Goal: Find specific page/section: Find specific page/section

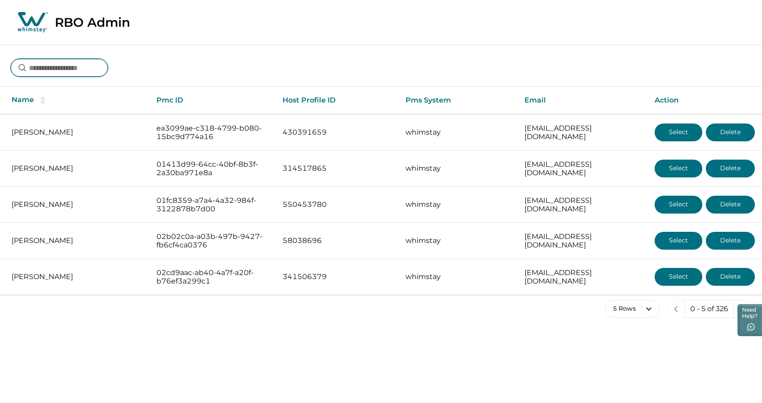
click at [60, 72] on input at bounding box center [59, 68] width 97 height 18
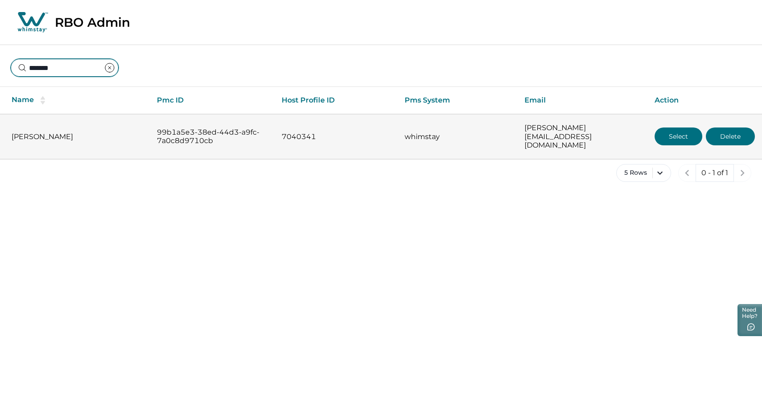
type input "*******"
click at [679, 132] on button "Select" at bounding box center [678, 136] width 48 height 18
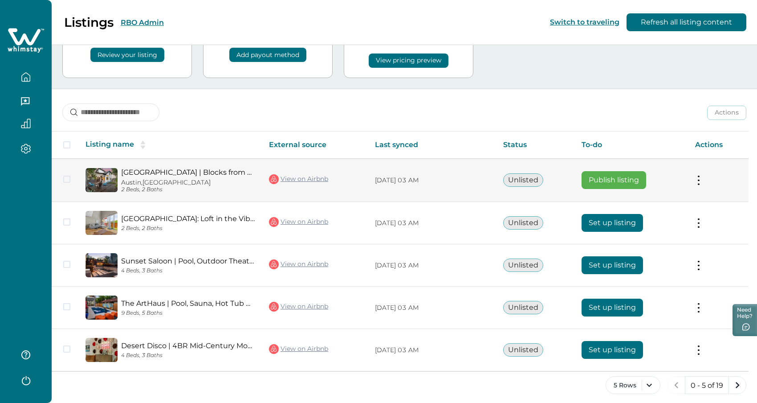
scroll to position [69, 0]
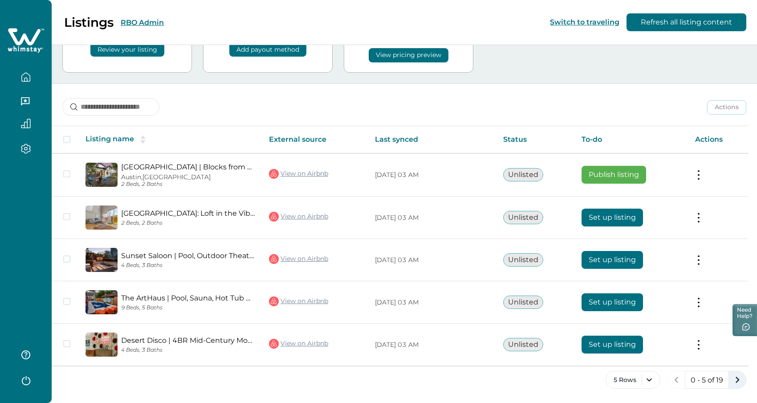
click at [738, 379] on icon "next page" at bounding box center [738, 379] width 4 height 6
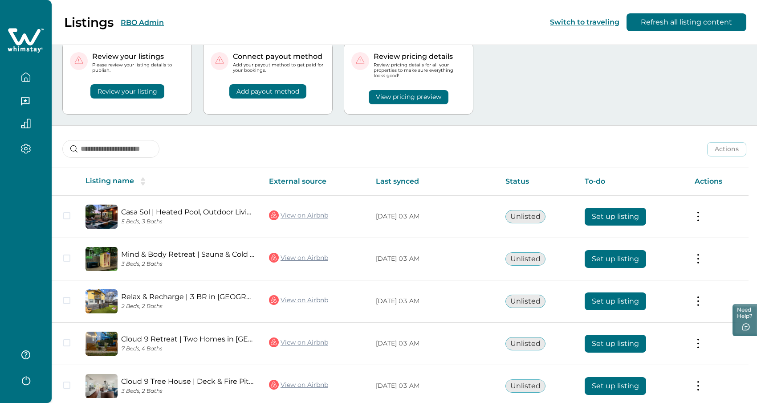
scroll to position [69, 0]
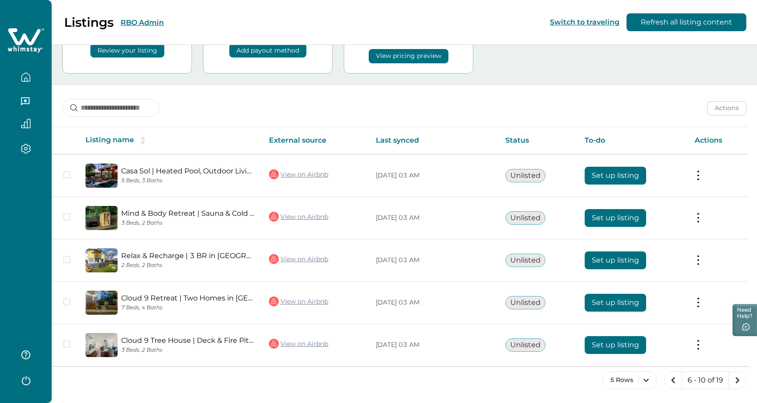
click at [738, 379] on icon "next page" at bounding box center [738, 380] width 4 height 6
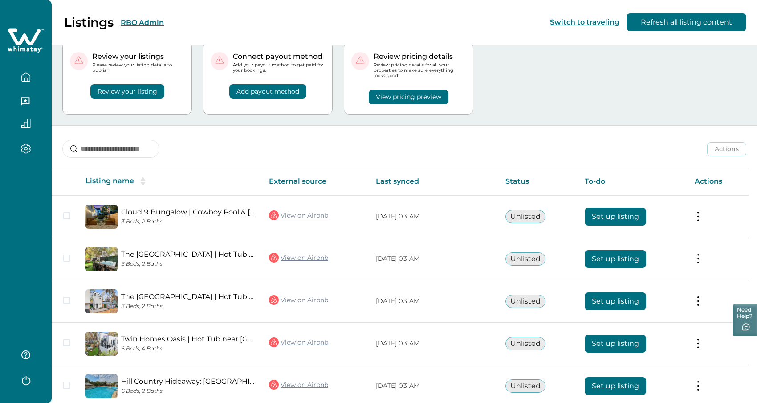
scroll to position [69, 0]
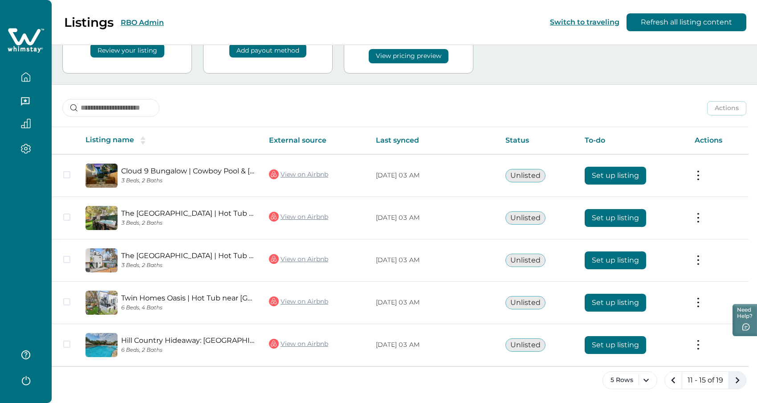
click at [736, 379] on icon "next page" at bounding box center [737, 380] width 12 height 12
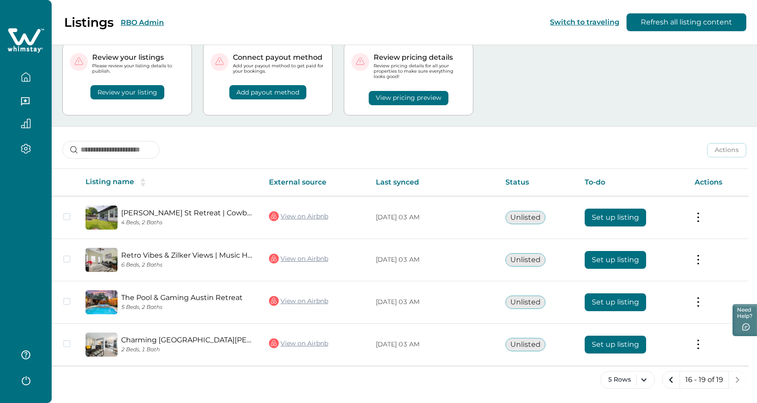
scroll to position [26, 0]
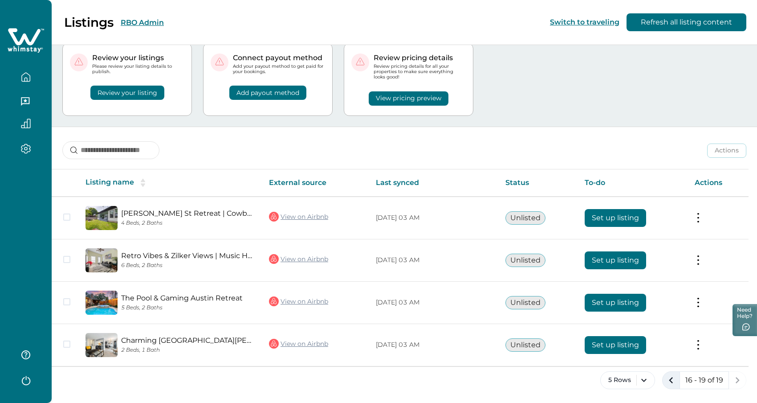
click at [670, 380] on icon "previous page" at bounding box center [671, 380] width 4 height 6
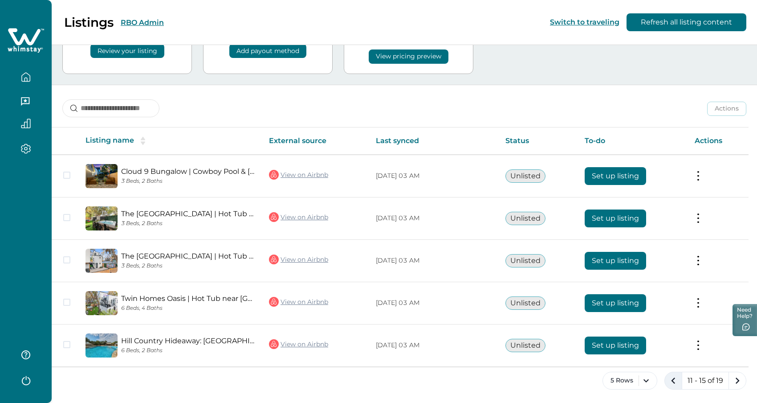
scroll to position [69, 0]
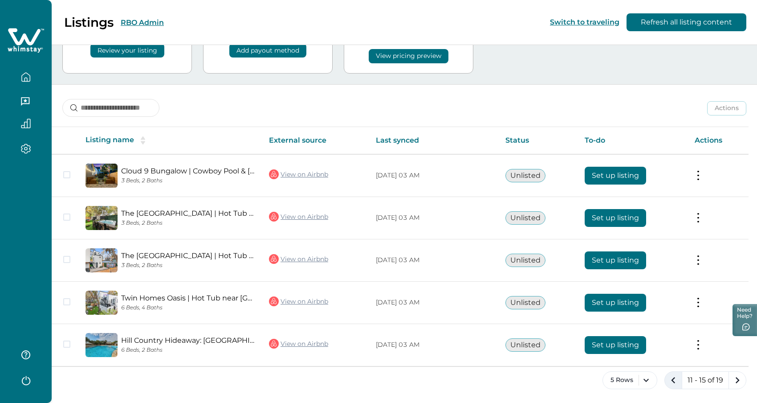
click at [672, 375] on icon "previous page" at bounding box center [673, 380] width 12 height 12
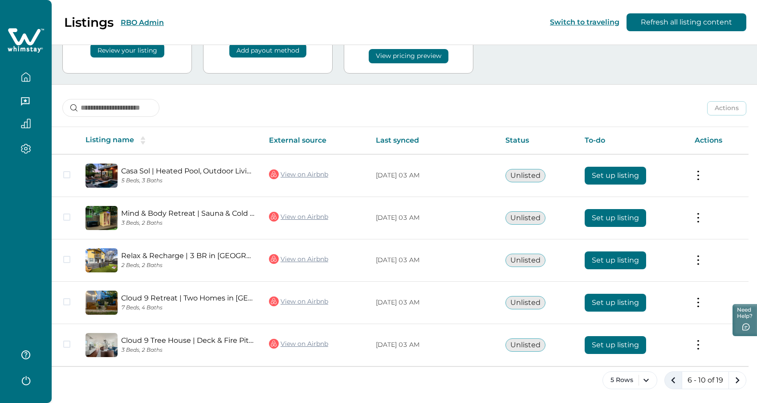
click at [674, 380] on icon "previous page" at bounding box center [673, 380] width 12 height 12
